Goal: Information Seeking & Learning: Learn about a topic

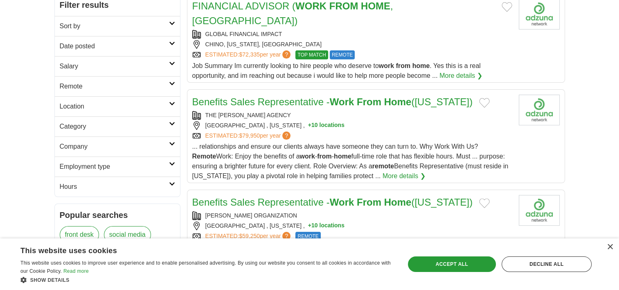
scroll to position [131, 0]
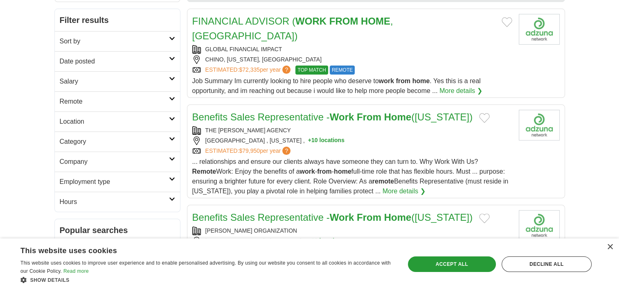
click at [160, 102] on h2 "Remote" at bounding box center [114, 102] width 109 height 10
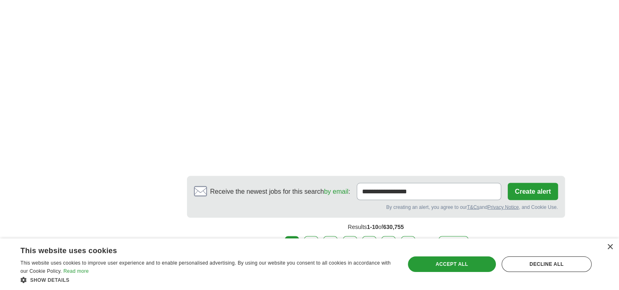
scroll to position [1563, 0]
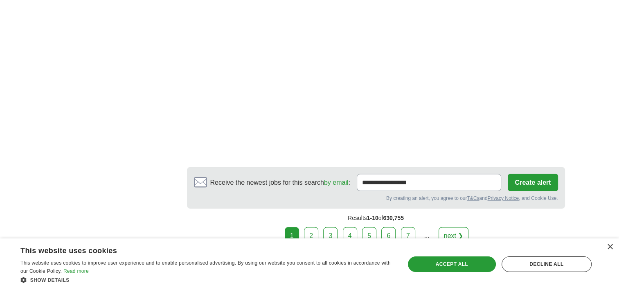
click at [312, 227] on link "2" at bounding box center [311, 235] width 14 height 17
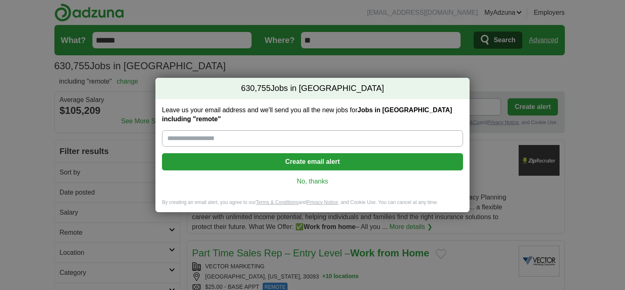
click at [323, 178] on link "No, thanks" at bounding box center [313, 181] width 288 height 9
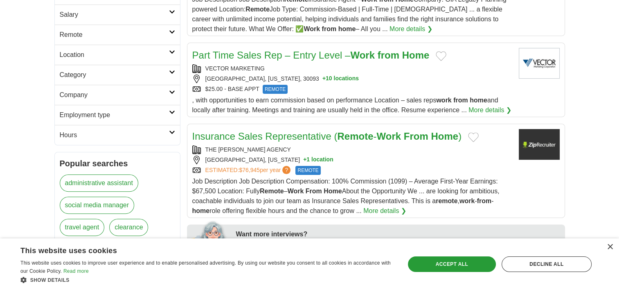
scroll to position [200, 0]
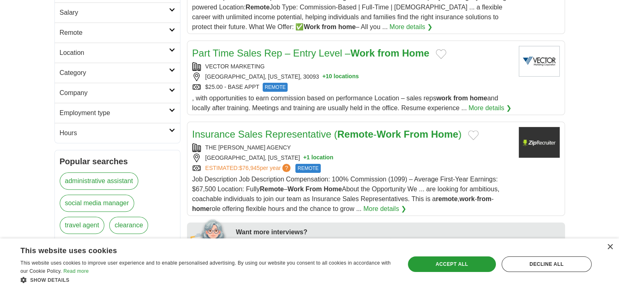
click at [172, 50] on icon at bounding box center [172, 50] width 6 height 4
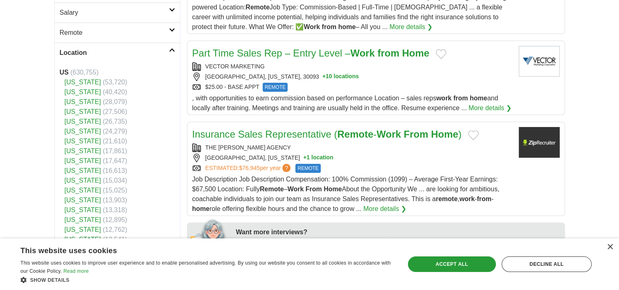
click at [74, 160] on link "[US_STATE]" at bounding box center [83, 160] width 36 height 7
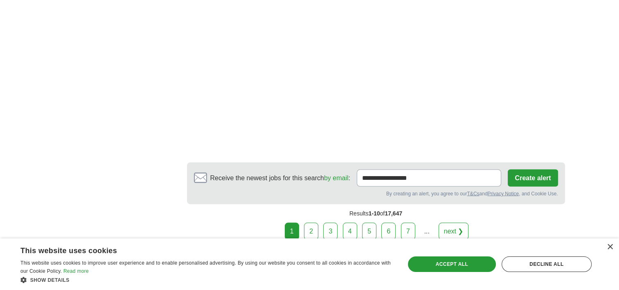
scroll to position [1510, 0]
